Goal: Check status: Check status

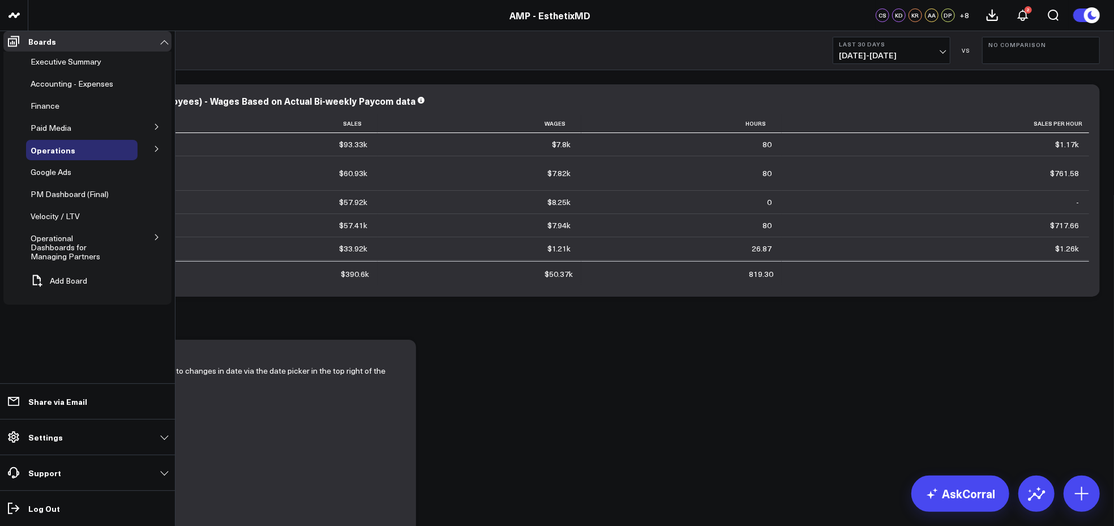
click at [0, 0] on span "Patient Details" at bounding box center [0, 0] width 0 height 0
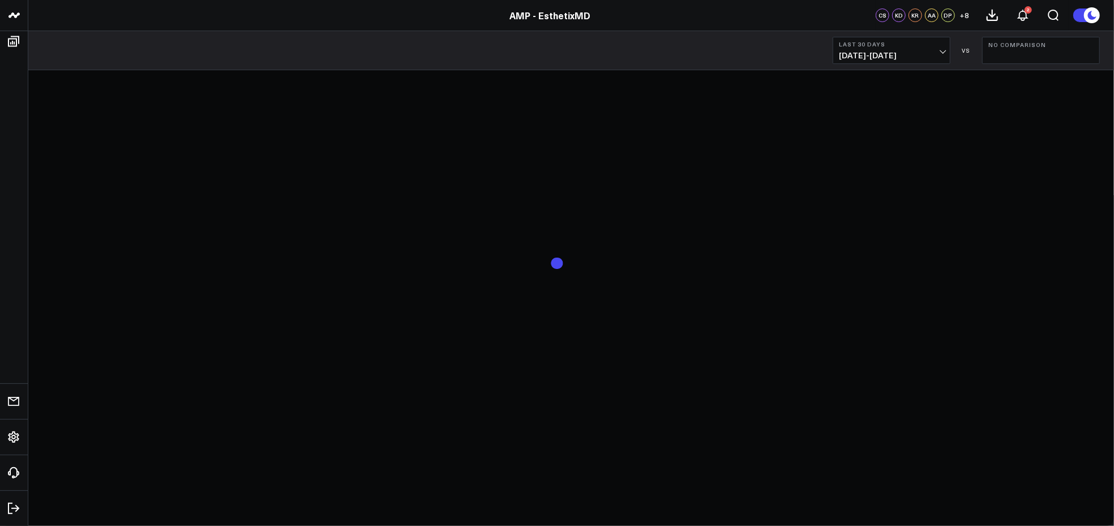
click at [62, 183] on body "AMP - EsthetixMD AMP - EsthetixMD CS KD KR AA DP + 8 2 Last 30 Days 07/21/25 - …" at bounding box center [557, 263] width 1114 height 526
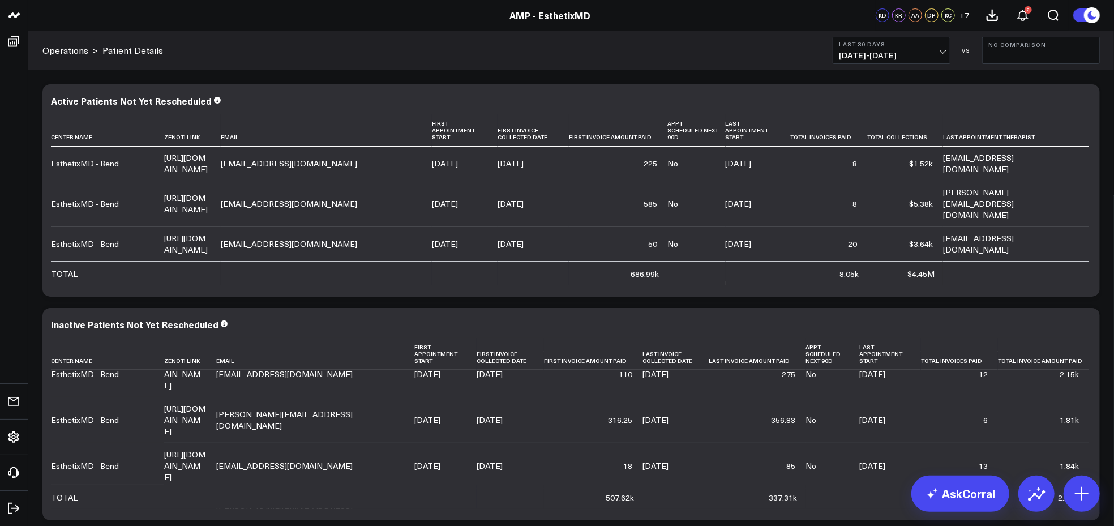
scroll to position [2303, 0]
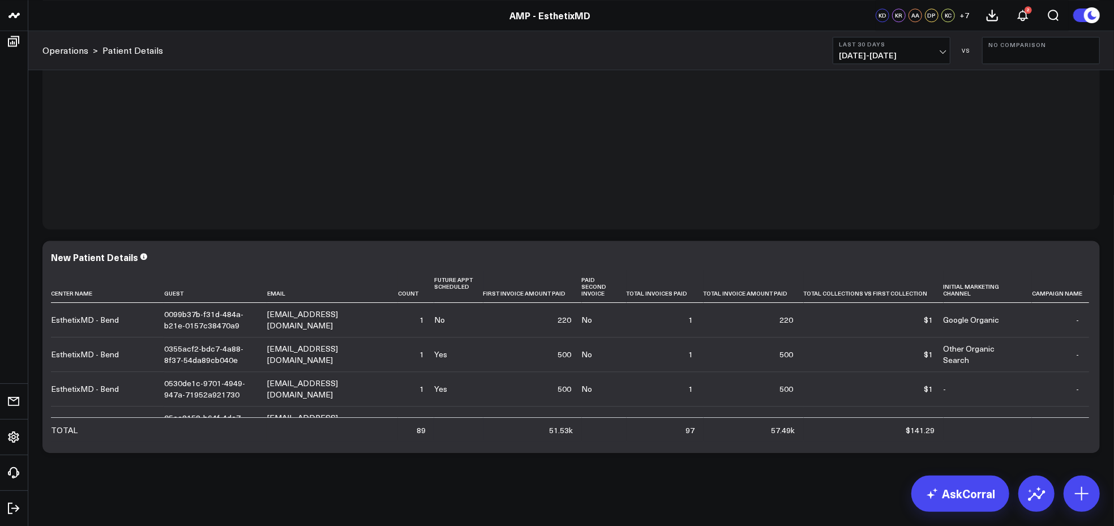
click at [11, 44] on icon at bounding box center [14, 42] width 14 height 14
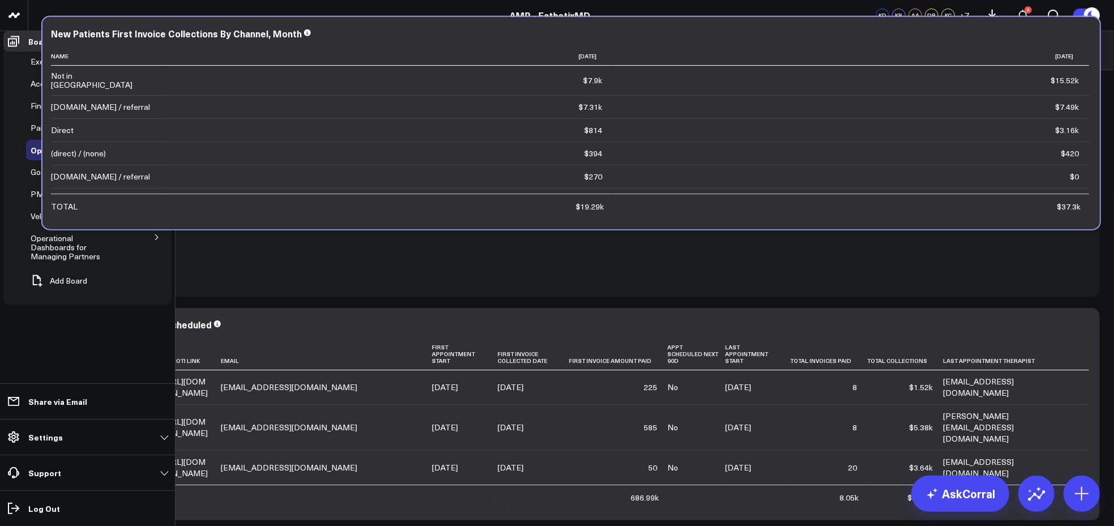
click at [6, 84] on li "Accounting - Expenses" at bounding box center [87, 84] width 168 height 20
click at [215, 295] on div at bounding box center [570, 190] width 1057 height 212
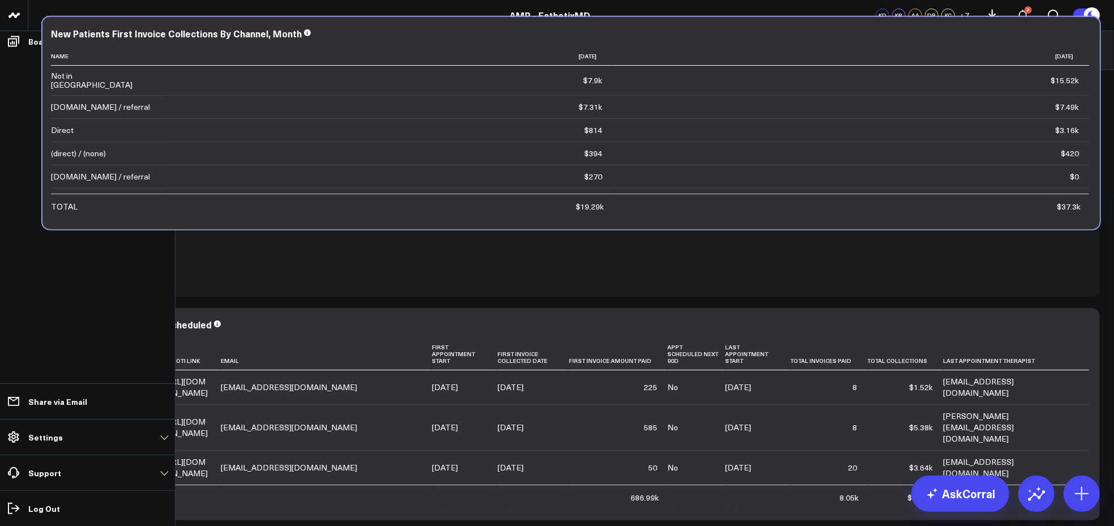
click at [0, 52] on li "Boards Executive Summary Accounting - Expenses Finance Paid Media Facebook Ads …" at bounding box center [87, 41] width 175 height 20
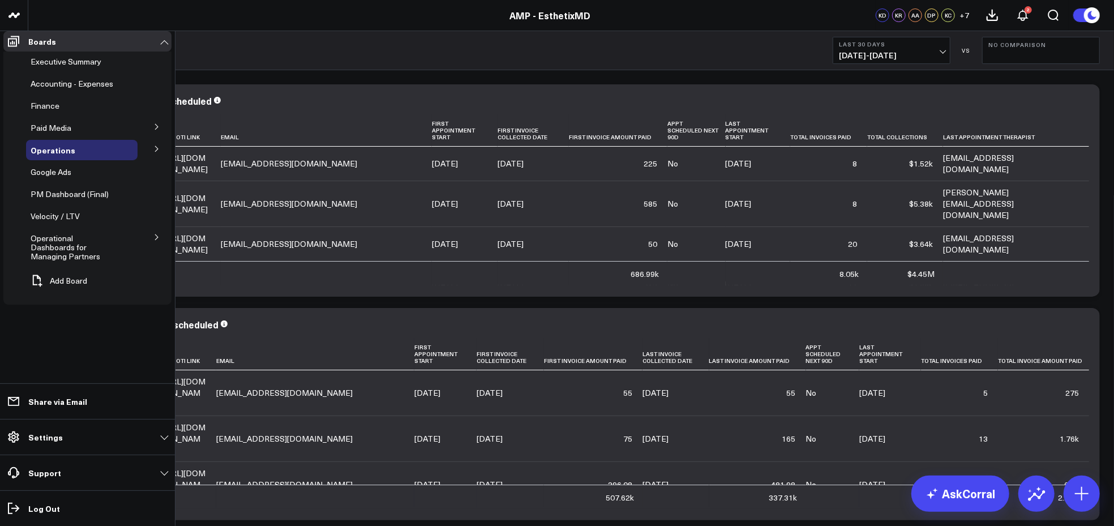
click at [0, 0] on span "Re-Engagement" at bounding box center [0, 0] width 0 height 0
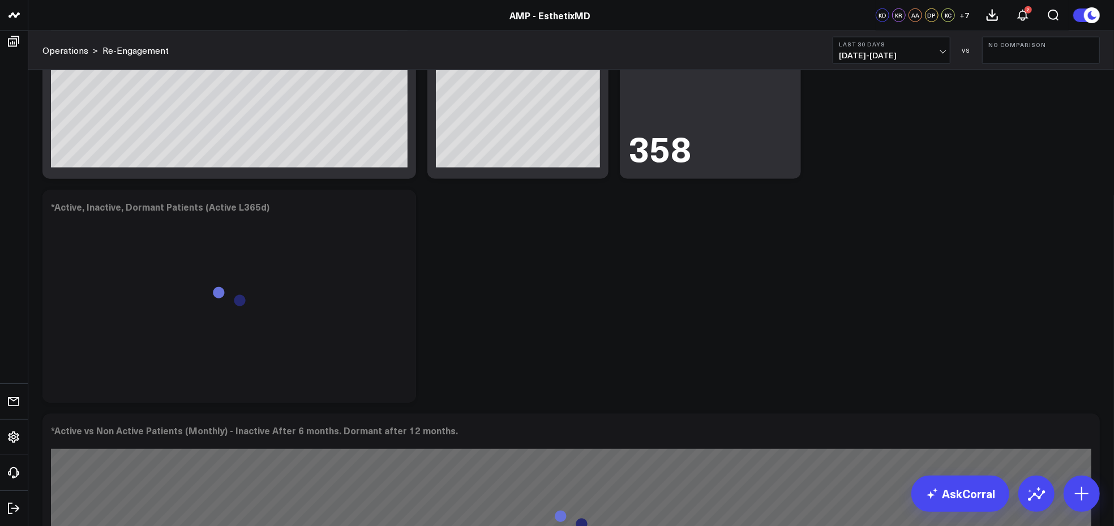
scroll to position [1066, 0]
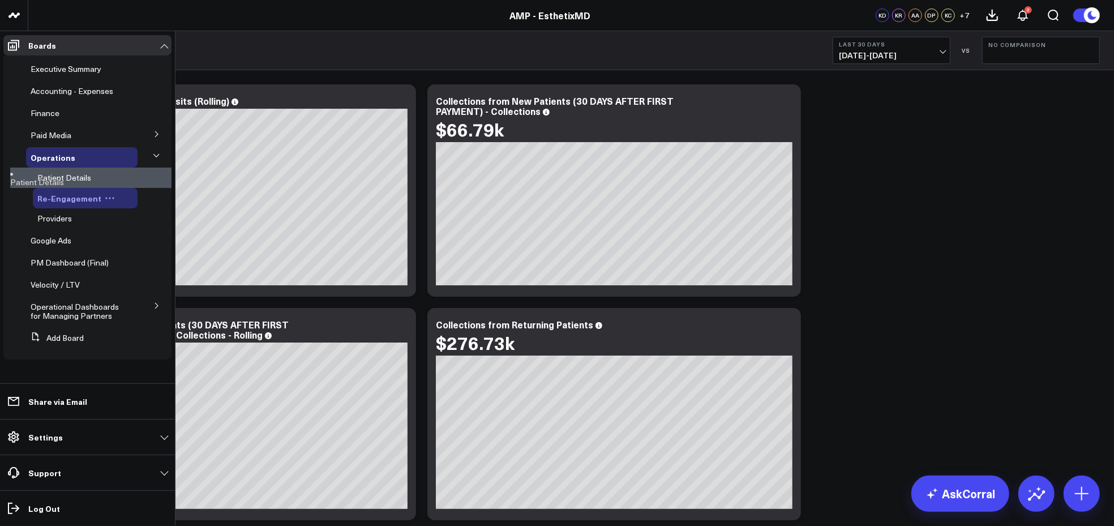
click at [67, 198] on span "Re-Engagement" at bounding box center [69, 197] width 64 height 11
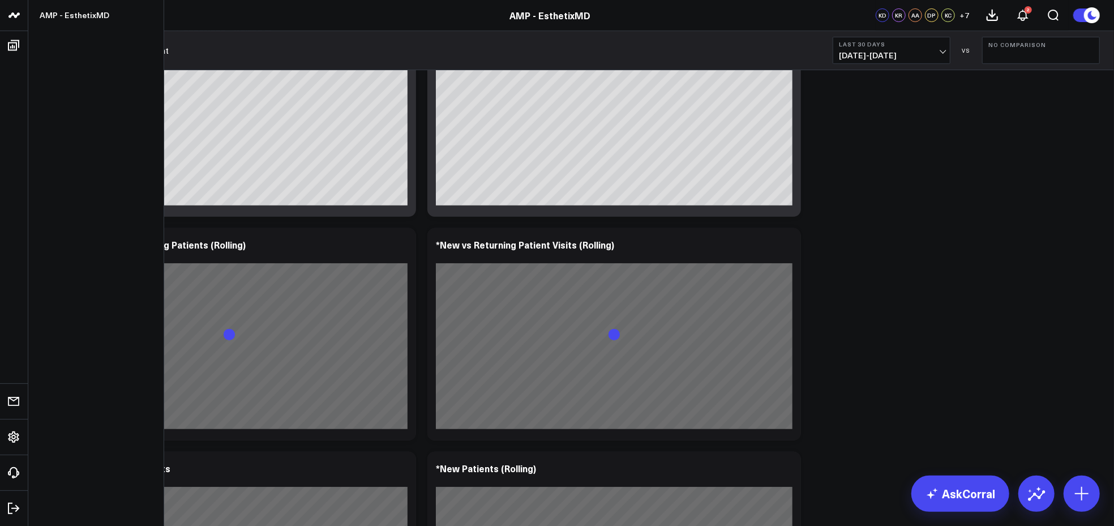
scroll to position [306, 0]
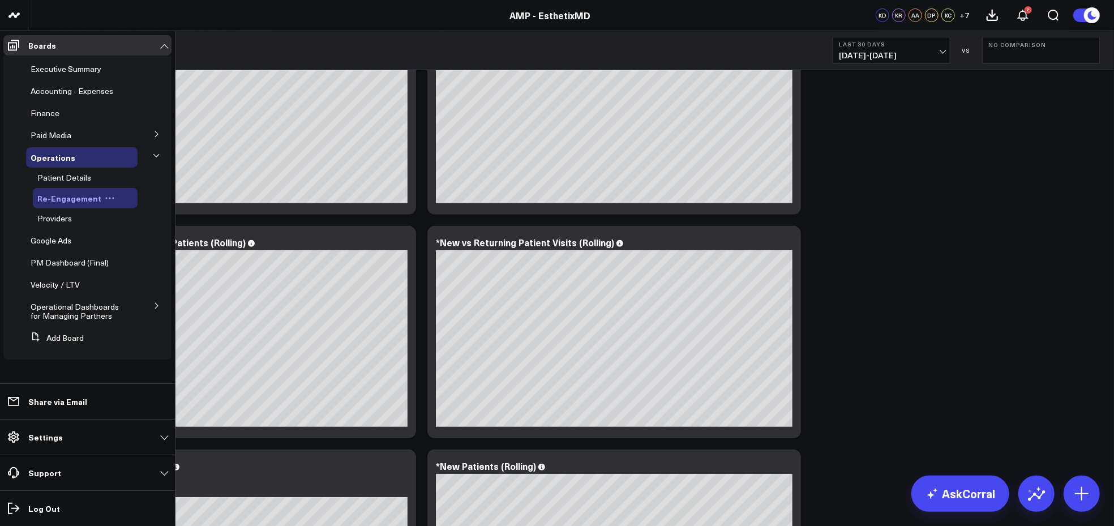
click at [52, 197] on span "Re-Engagement" at bounding box center [69, 197] width 64 height 11
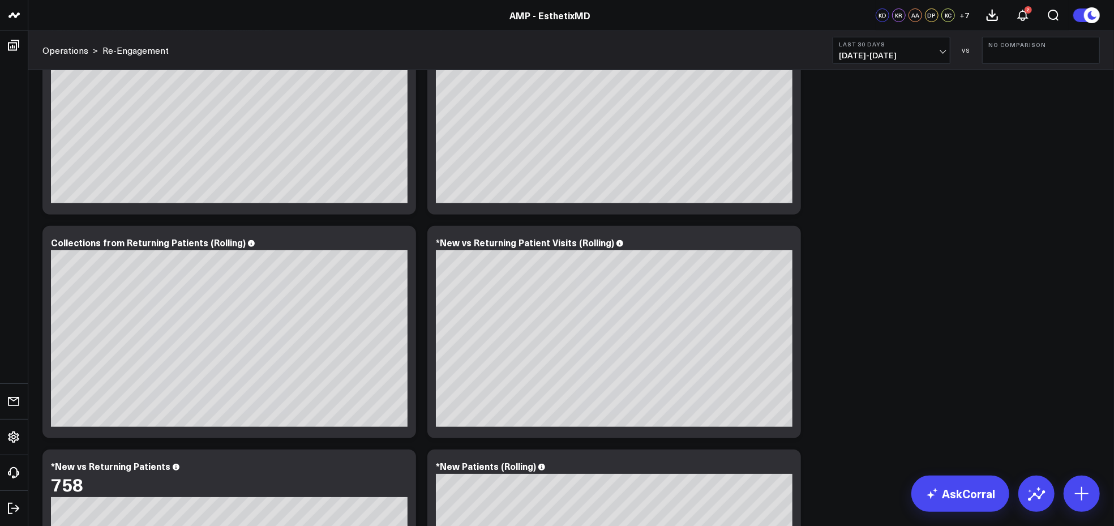
scroll to position [0, 0]
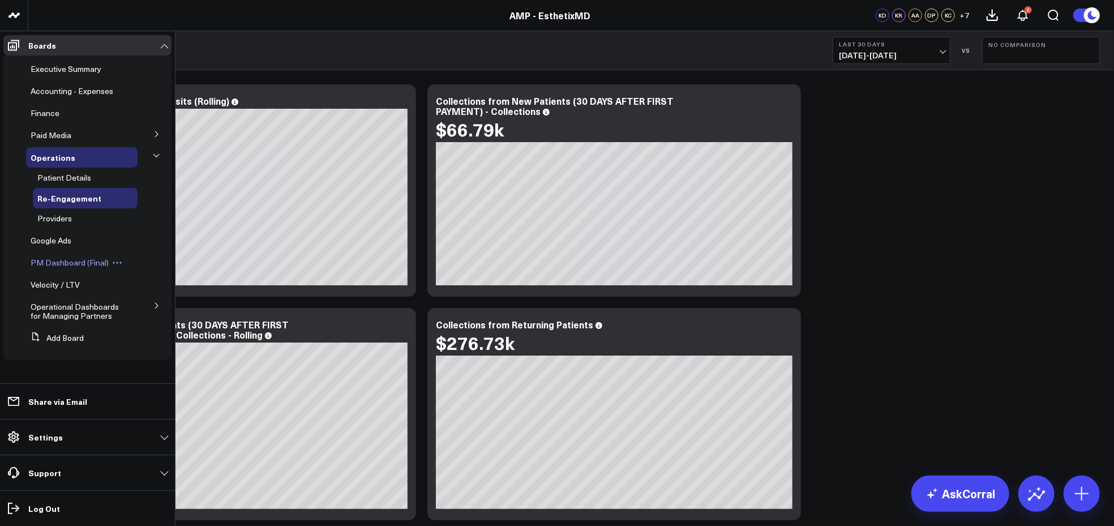
click at [78, 257] on span "PM Dashboard (Final)" at bounding box center [70, 262] width 78 height 11
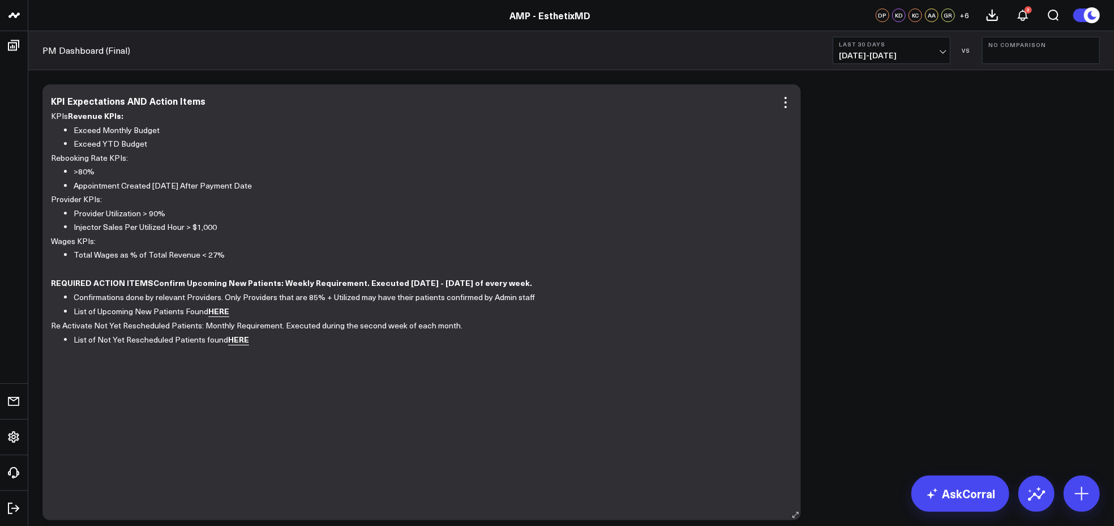
click at [220, 312] on link "HERE" at bounding box center [218, 311] width 21 height 12
click at [223, 310] on link "HERE" at bounding box center [218, 311] width 21 height 12
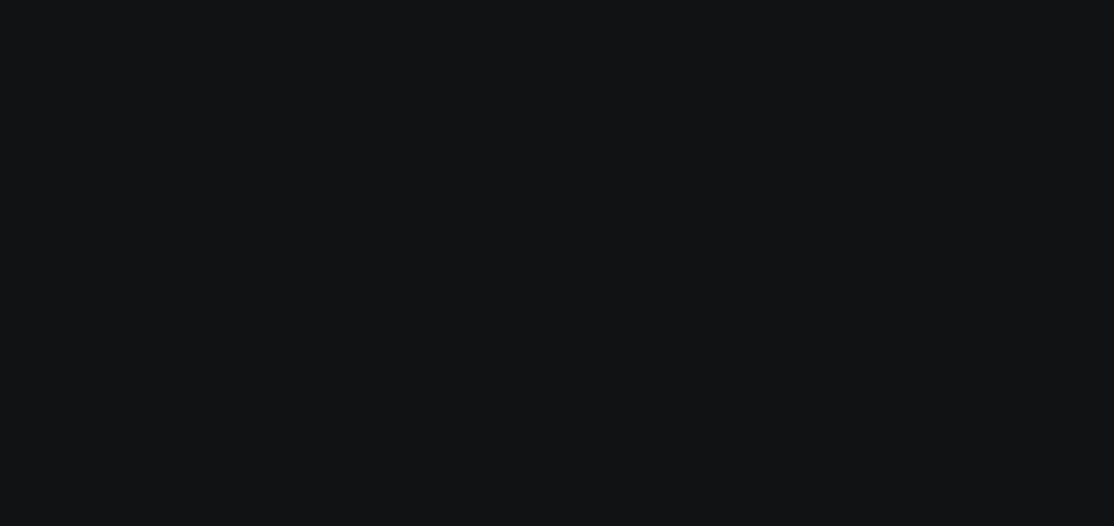
scroll to position [834, 0]
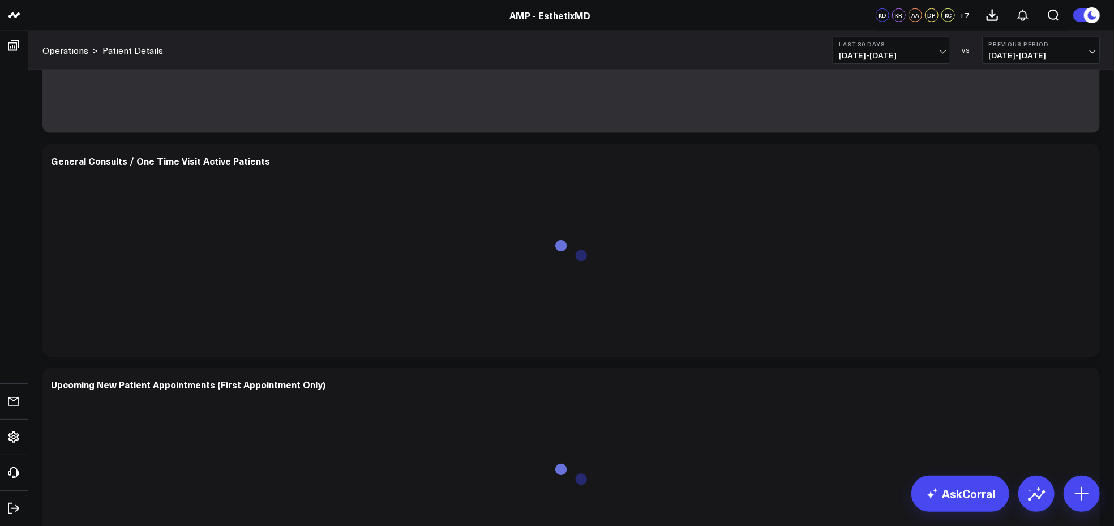
click at [1097, 53] on button "Previous Period [DATE] - [DATE]" at bounding box center [1041, 50] width 118 height 27
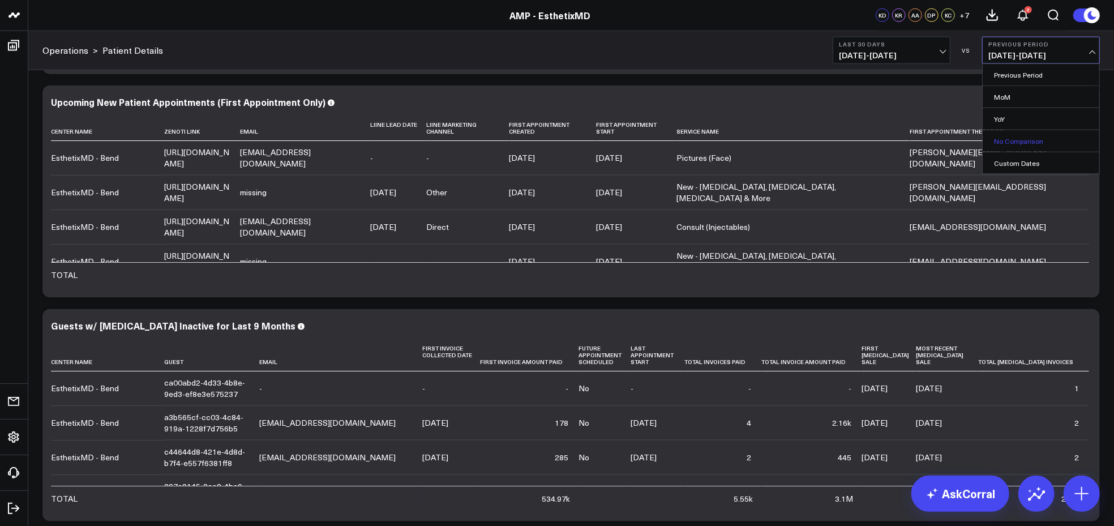
click at [1039, 137] on link "No Comparison" at bounding box center [1041, 141] width 117 height 22
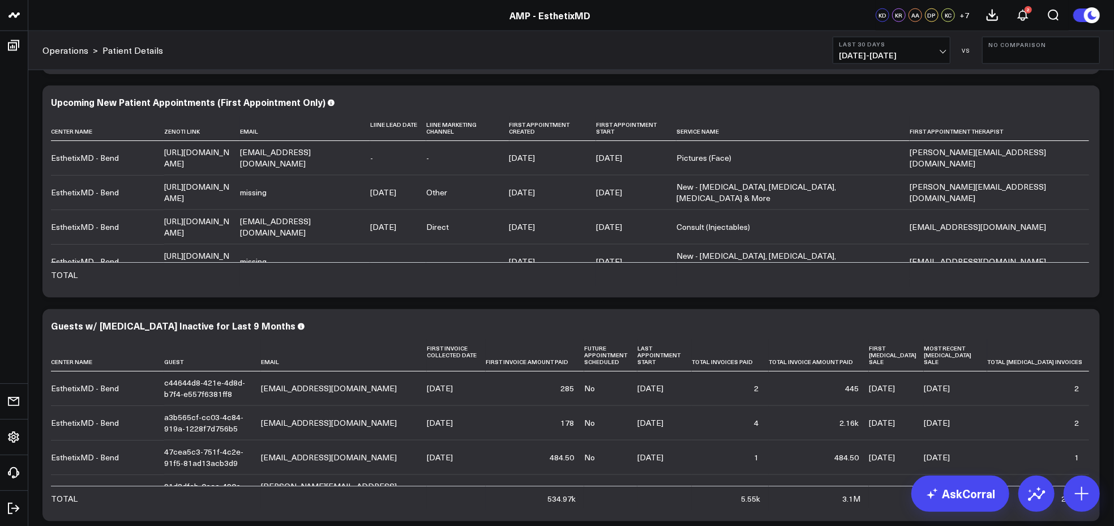
click at [944, 42] on b "Last 30 Days" at bounding box center [891, 44] width 105 height 7
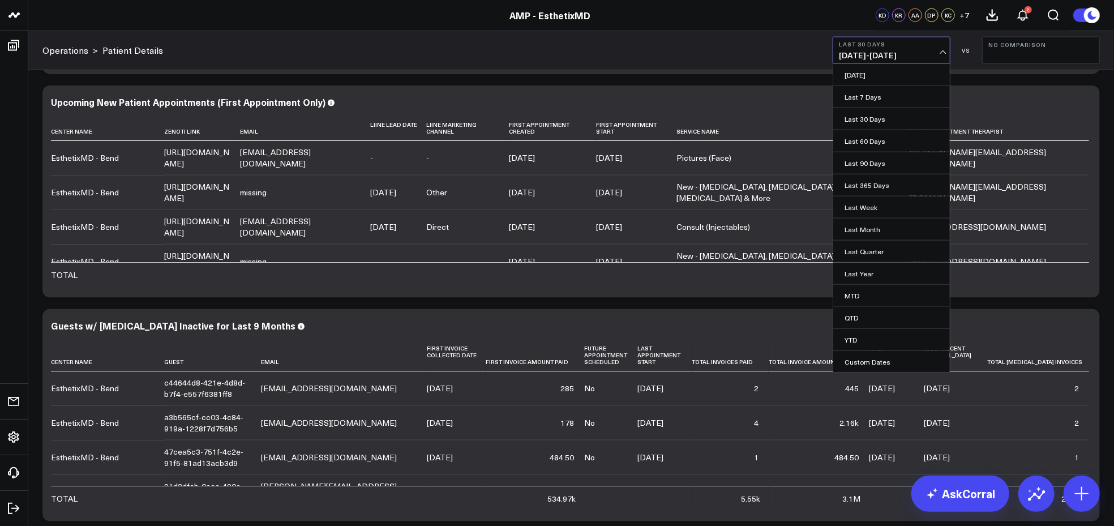
click at [944, 53] on span "[DATE] - [DATE]" at bounding box center [891, 55] width 105 height 9
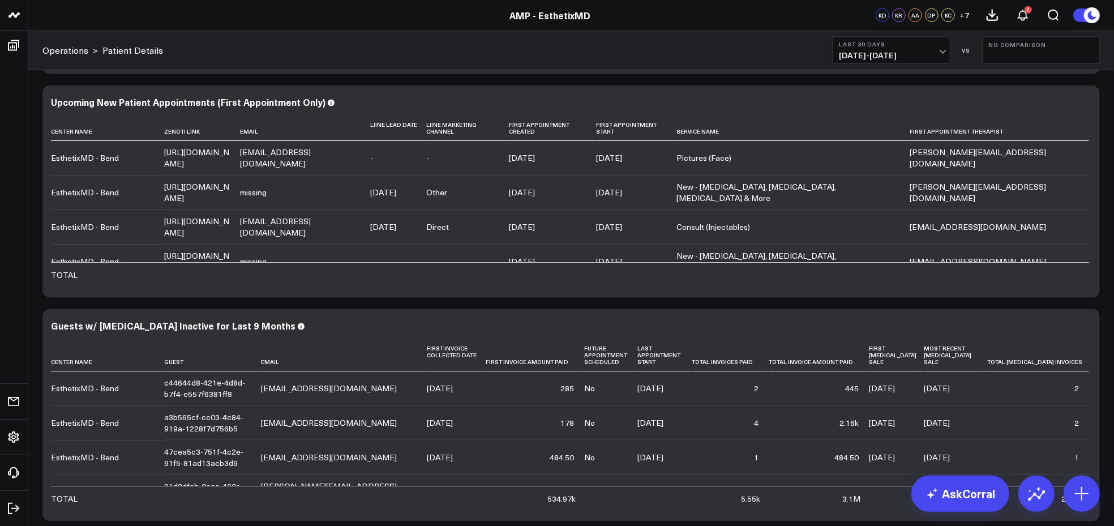
click at [944, 57] on span "[DATE] - [DATE]" at bounding box center [891, 55] width 105 height 9
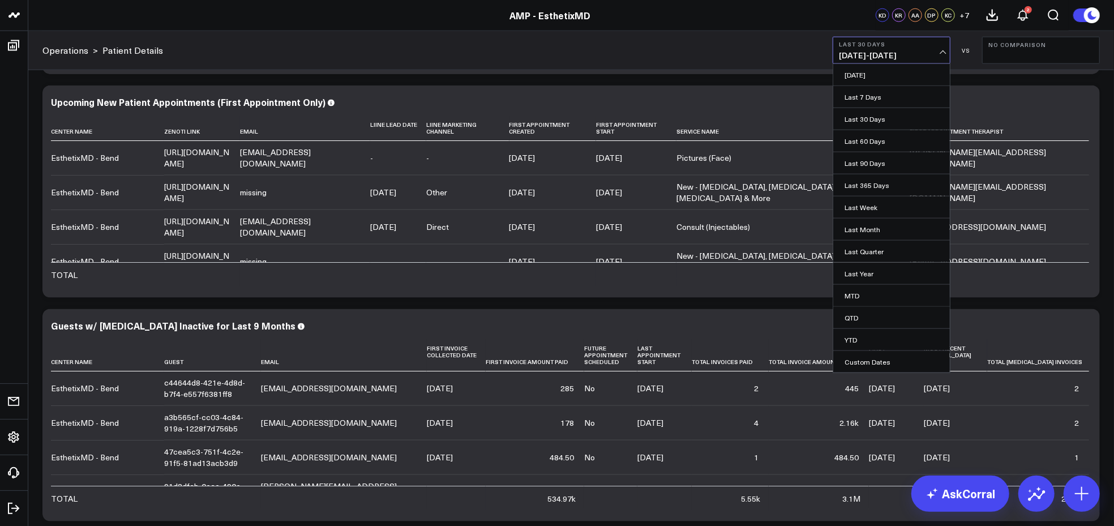
click at [944, 56] on span "[DATE] - [DATE]" at bounding box center [891, 55] width 105 height 9
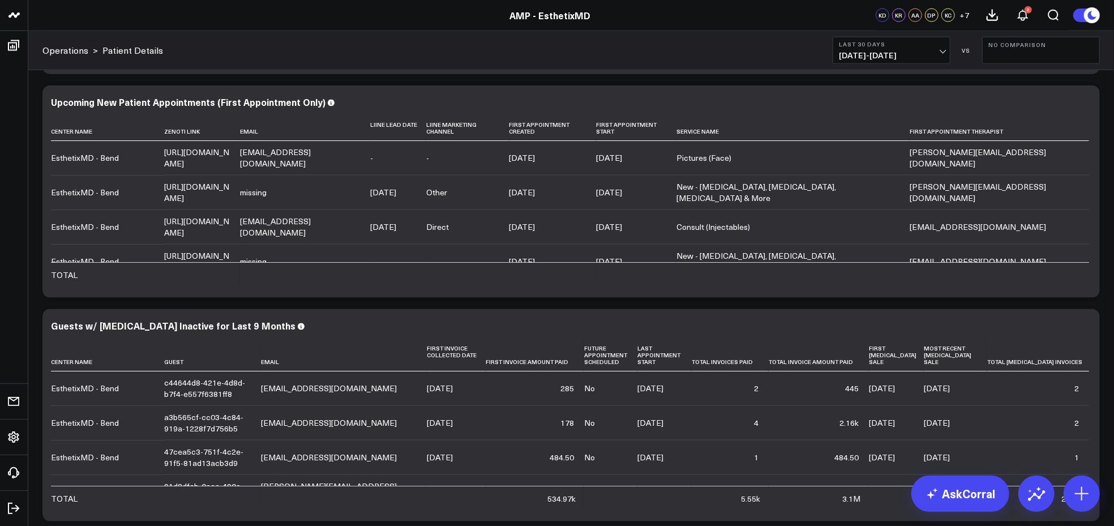
click at [941, 56] on span "[DATE] - [DATE]" at bounding box center [891, 55] width 105 height 9
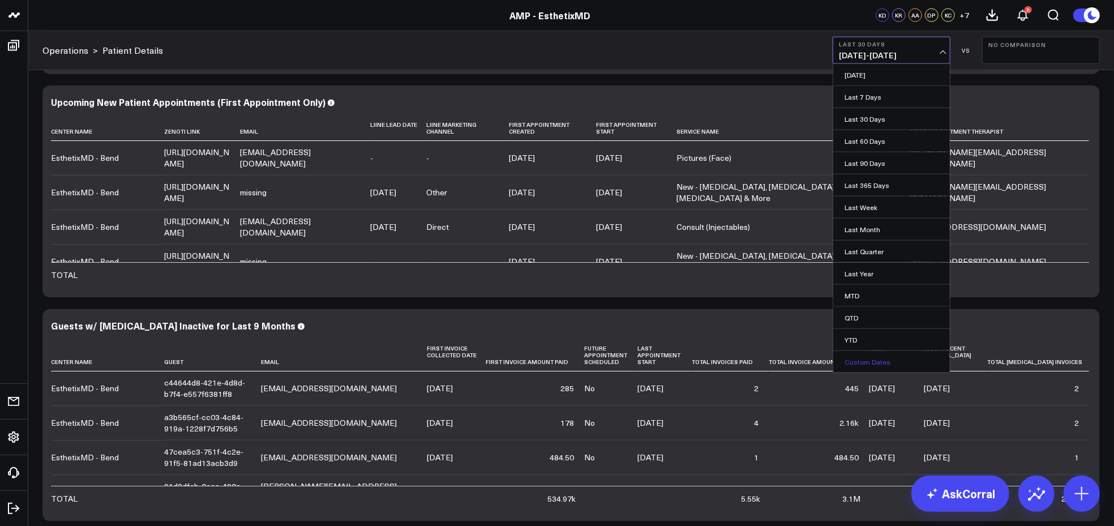
click at [871, 359] on link "Custom Dates" at bounding box center [891, 362] width 117 height 22
select select "7"
select select "2025"
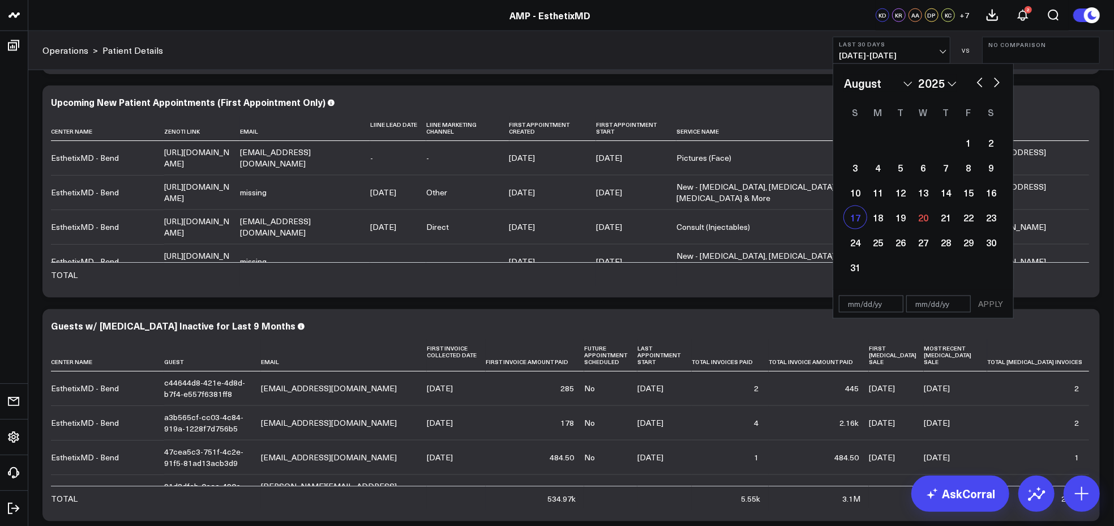
click at [861, 221] on div "17" at bounding box center [855, 217] width 23 height 23
type input "[DATE]"
select select "7"
select select "2025"
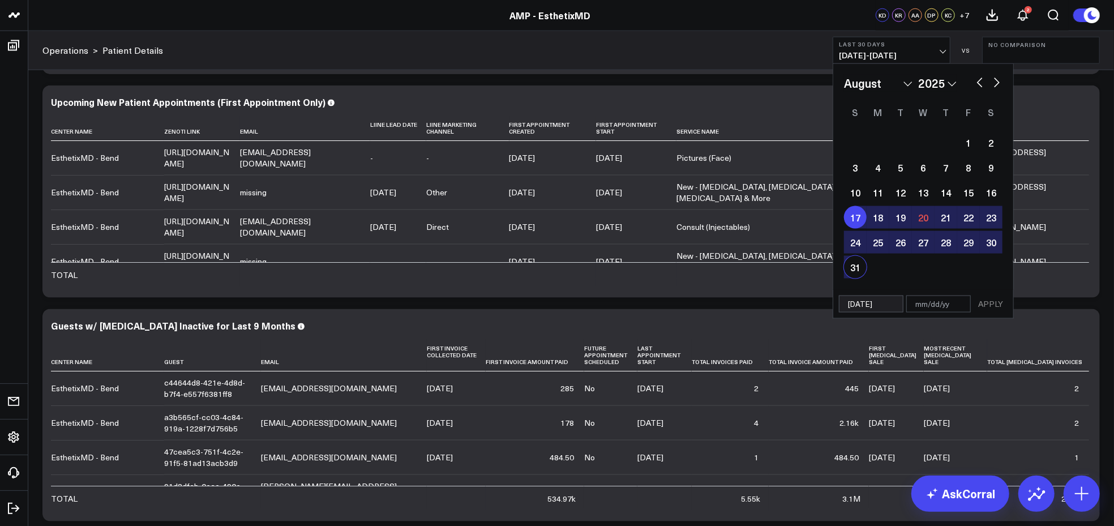
click at [853, 267] on div "31" at bounding box center [855, 267] width 23 height 23
type input "[DATE]"
select select "7"
select select "2025"
click at [852, 245] on div "24" at bounding box center [855, 242] width 23 height 23
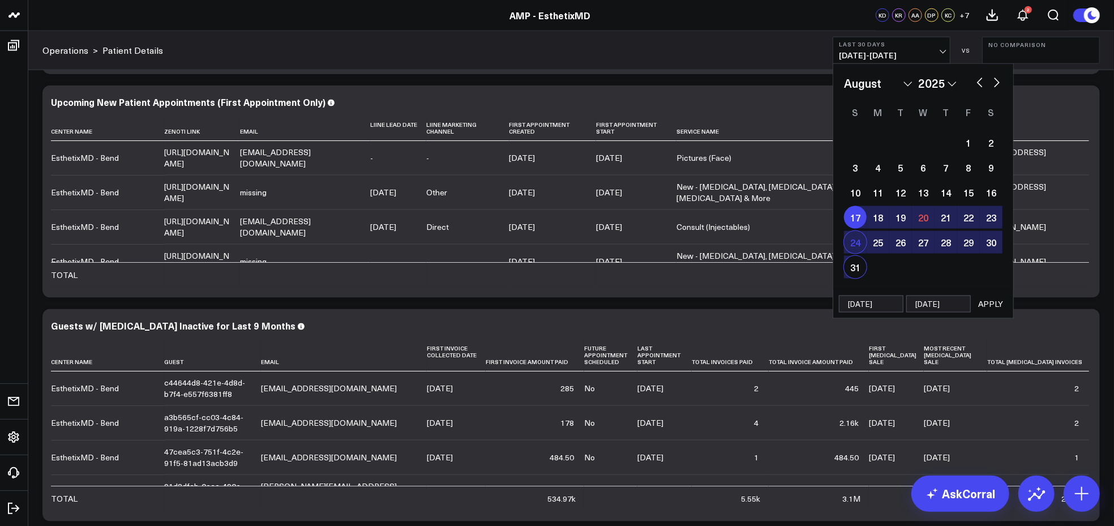
type input "[DATE]"
select select "7"
select select "2025"
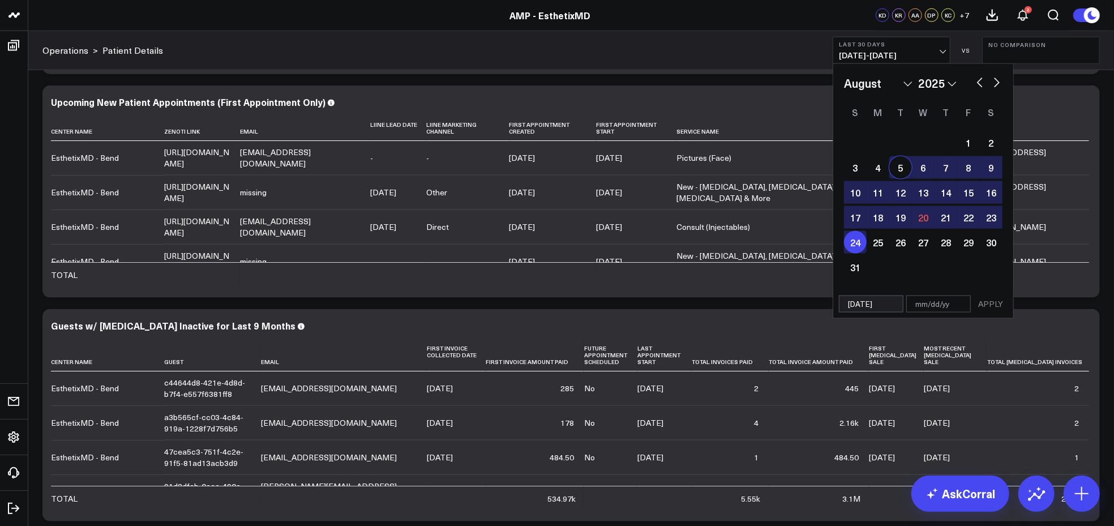
click at [999, 83] on button "button" at bounding box center [996, 82] width 11 height 14
select select "8"
select select "2025"
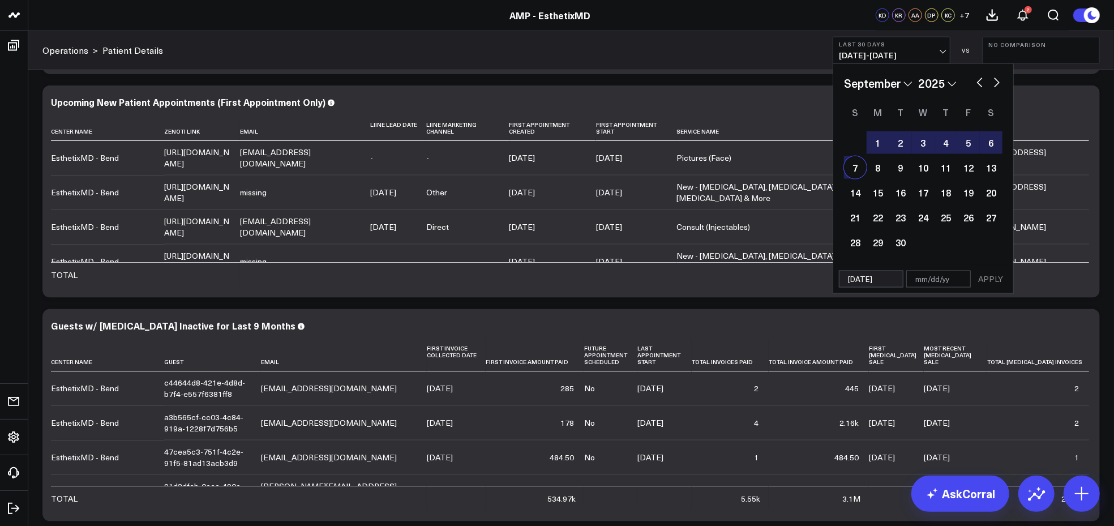
click at [854, 173] on div "7" at bounding box center [855, 167] width 23 height 23
type input "[DATE]"
select select "8"
select select "2025"
click at [991, 273] on button "APPLY" at bounding box center [991, 279] width 34 height 17
